Goal: Task Accomplishment & Management: Use online tool/utility

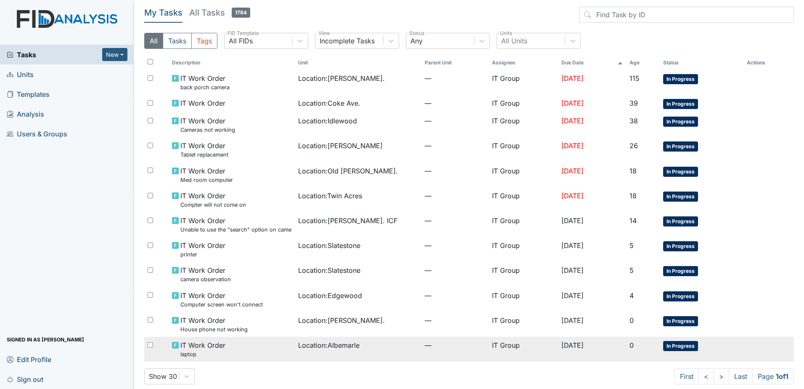
click at [302, 354] on td "Location : Albemarle" at bounding box center [358, 349] width 127 height 25
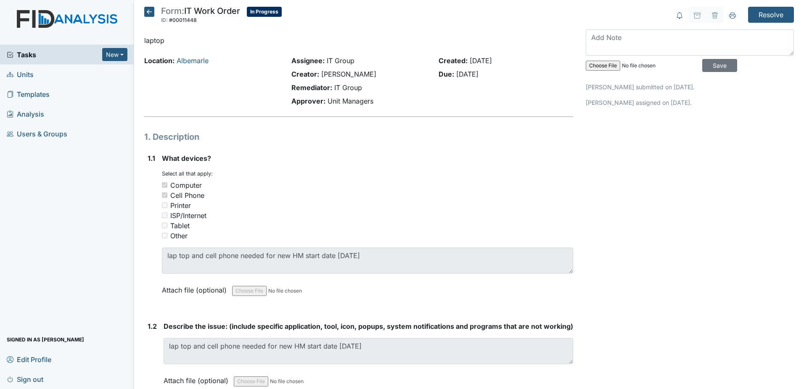
click at [154, 14] on icon at bounding box center [149, 12] width 10 height 10
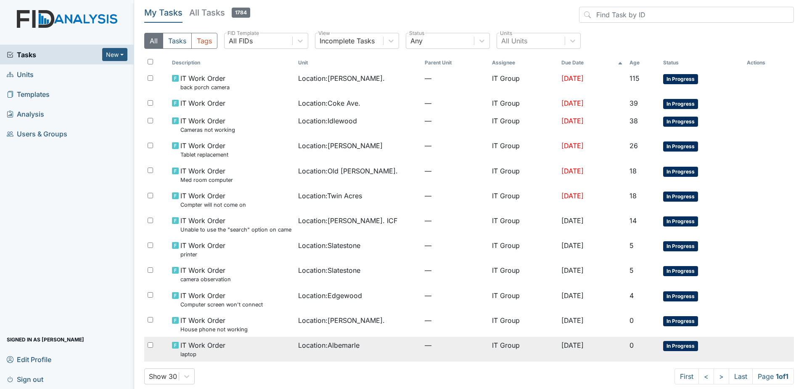
click at [222, 347] on span "IT Work Order laptop" at bounding box center [202, 349] width 45 height 18
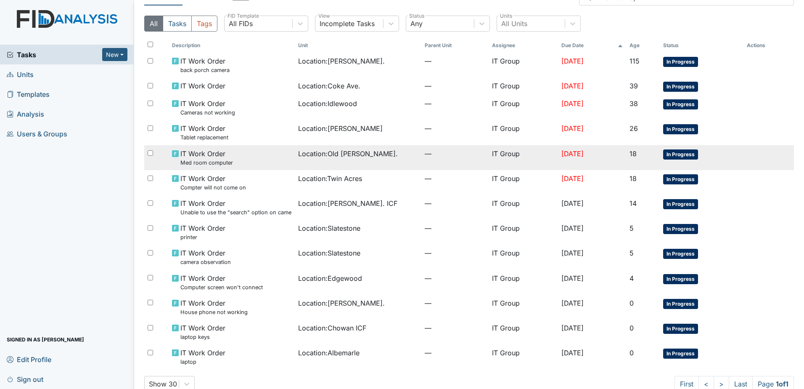
scroll to position [34, 0]
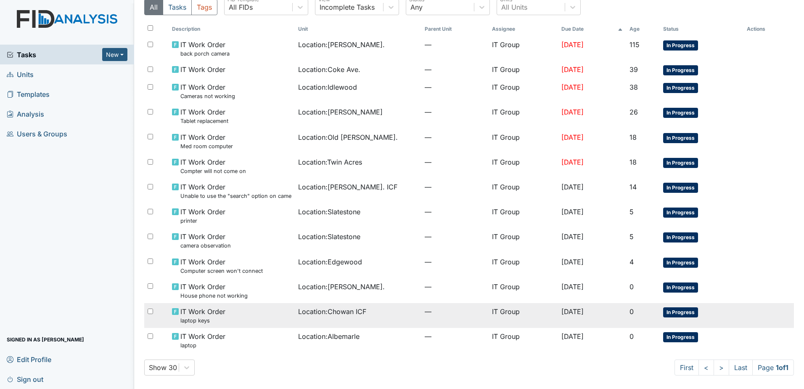
click at [425, 309] on span "—" at bounding box center [455, 311] width 61 height 10
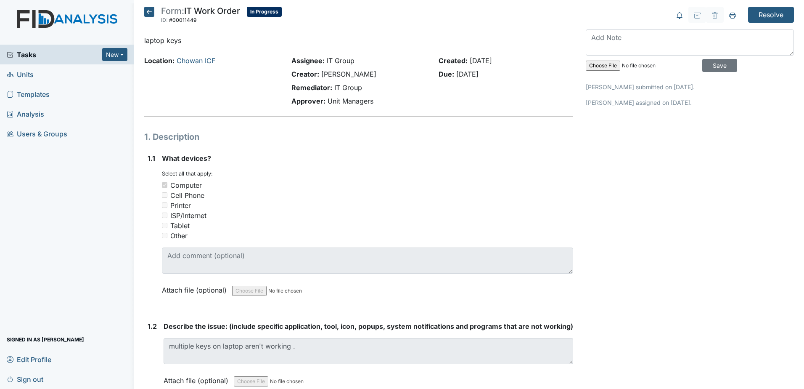
click at [150, 15] on icon at bounding box center [149, 12] width 10 height 10
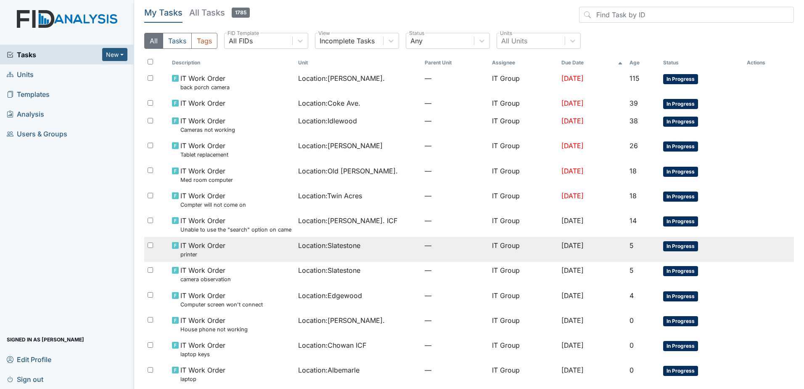
click at [317, 250] on span "Location : Slatestone" at bounding box center [329, 245] width 62 height 10
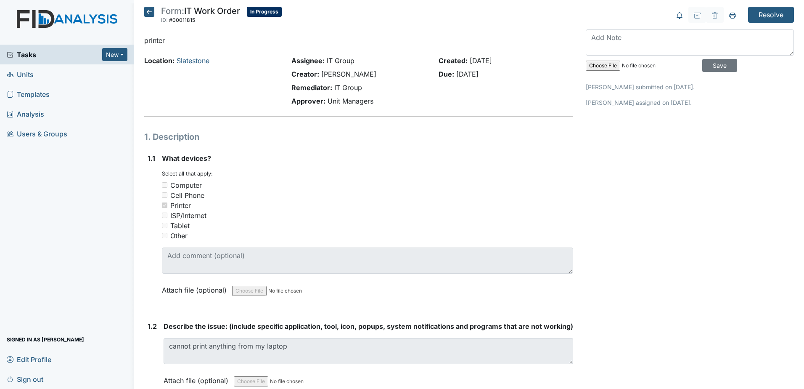
click at [147, 12] on icon at bounding box center [149, 12] width 10 height 10
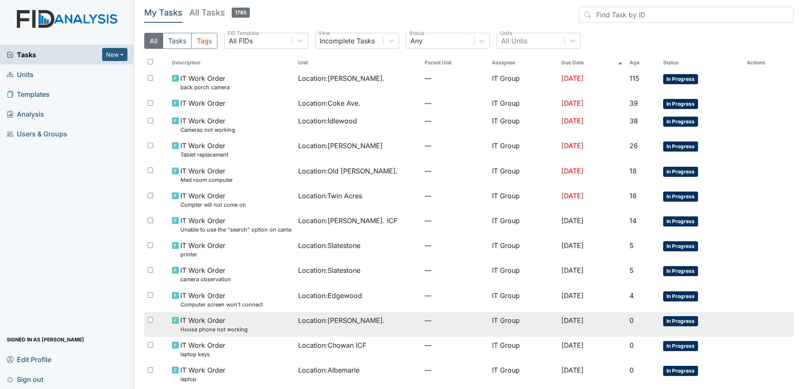
click at [360, 325] on div "Location : Dixon Rd." at bounding box center [358, 320] width 120 height 10
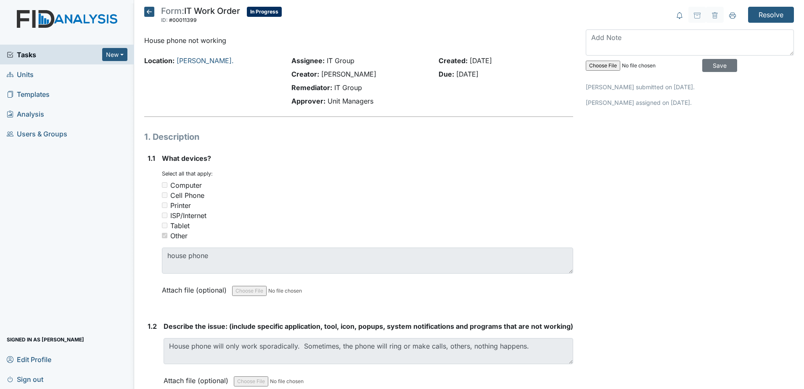
click at [154, 14] on icon at bounding box center [149, 12] width 10 height 10
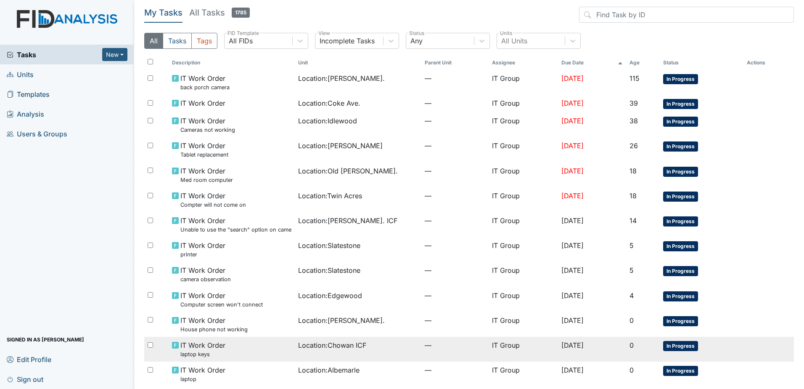
scroll to position [34, 0]
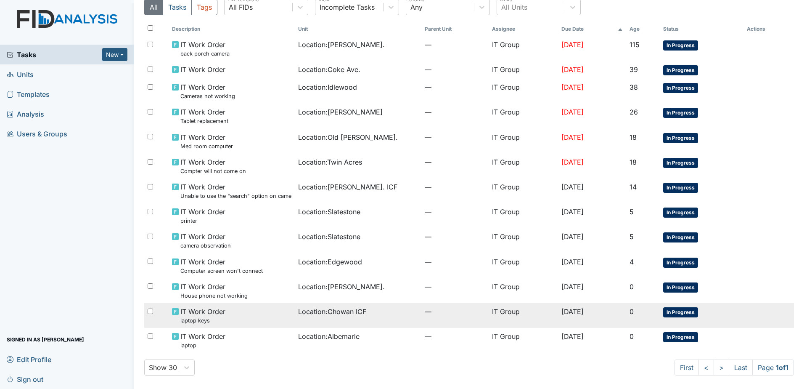
click at [281, 320] on div "IT Work Order laptop keys" at bounding box center [232, 315] width 120 height 18
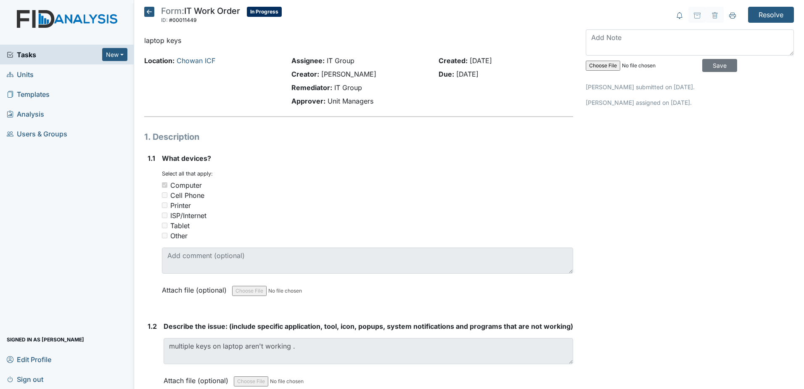
click at [149, 12] on icon at bounding box center [149, 12] width 10 height 10
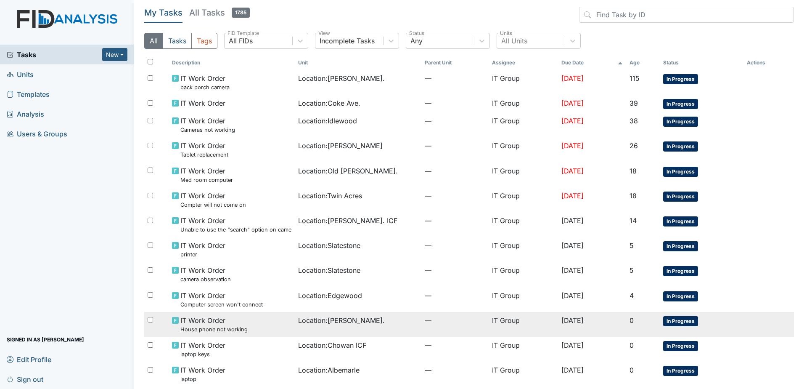
click at [311, 331] on td "Location : Dixon Rd." at bounding box center [358, 324] width 127 height 25
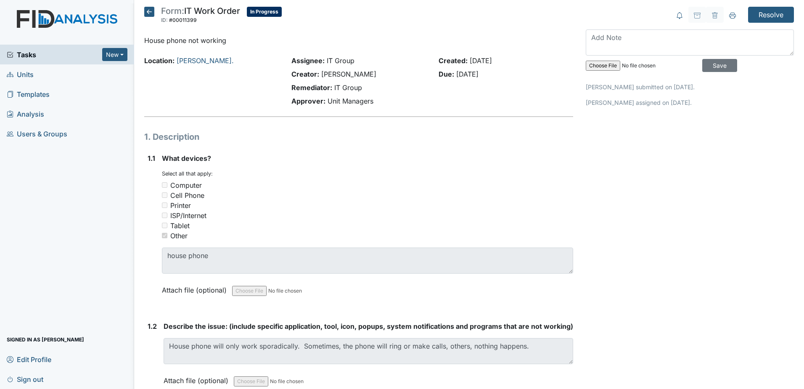
click at [148, 14] on icon at bounding box center [149, 12] width 10 height 10
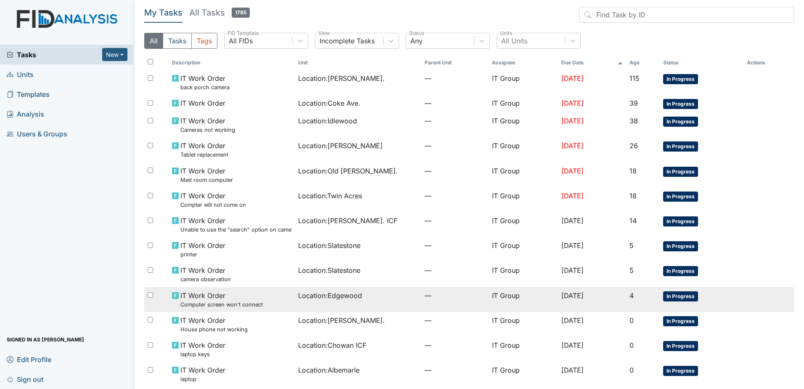
click at [298, 299] on span "Location : [GEOGRAPHIC_DATA]" at bounding box center [330, 295] width 64 height 10
